Goal: Contribute content: Contribute content

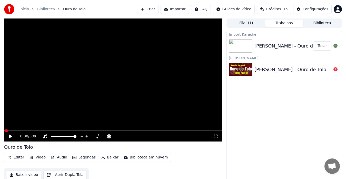
scroll to position [4, 0]
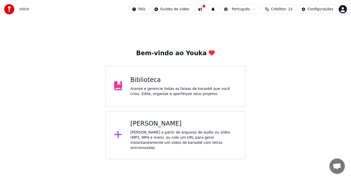
click at [155, 90] on div "Acesse e gerencie todas as faixas de karaokê que você criou. Edite, organize e …" at bounding box center [183, 91] width 107 height 10
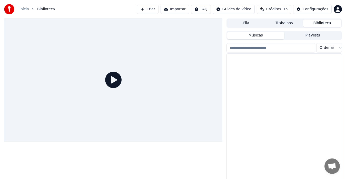
click at [155, 90] on div at bounding box center [113, 79] width 218 height 123
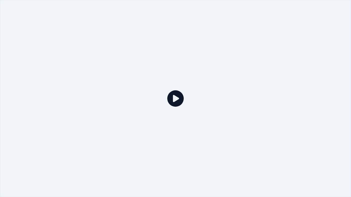
click at [180, 98] on icon at bounding box center [175, 98] width 16 height 16
click at [171, 98] on icon at bounding box center [175, 98] width 16 height 16
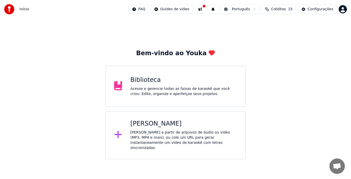
click at [163, 132] on div "Crie karaokê a partir de arquivos de áudio ou vídeo (MP3, MP4 e mais), ou cole …" at bounding box center [183, 140] width 107 height 21
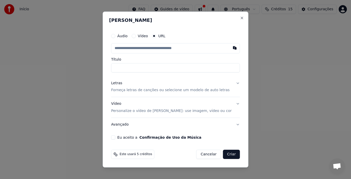
click at [232, 19] on h2 "[PERSON_NAME]" at bounding box center [175, 20] width 133 height 5
click at [240, 18] on button "Close" at bounding box center [242, 18] width 4 height 4
